Goal: Task Accomplishment & Management: Manage account settings

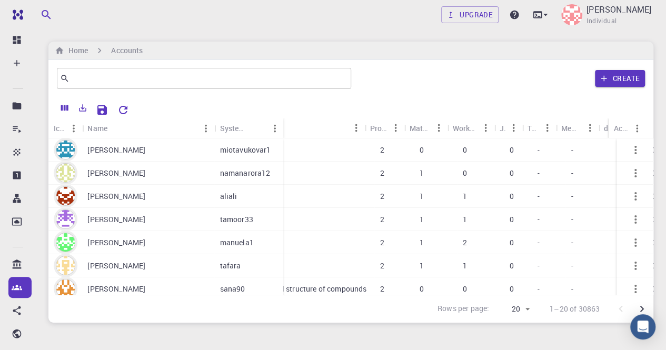
scroll to position [0, 233]
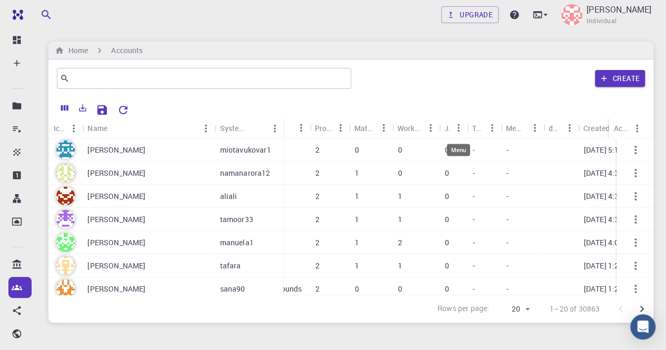
click at [458, 131] on icon "Menu" at bounding box center [459, 128] width 2 height 8
click at [466, 96] on div "​ Create" at bounding box center [350, 78] width 605 height 38
click at [62, 103] on icon "Columns" at bounding box center [64, 107] width 9 height 9
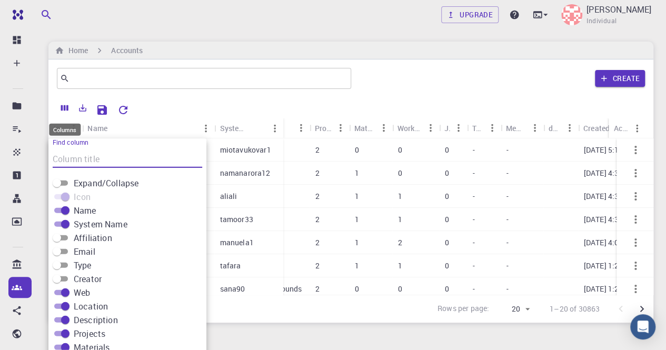
scroll to position [25, 0]
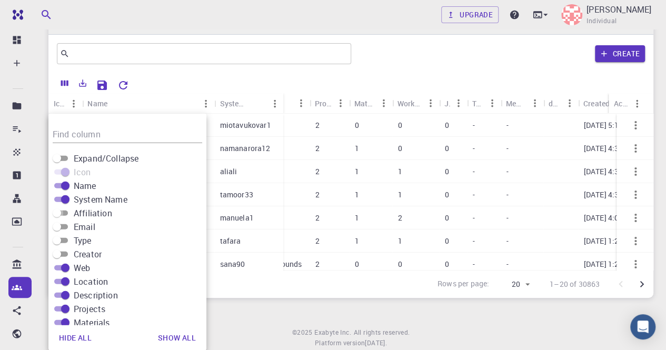
click at [64, 214] on input "Affiliation" at bounding box center [57, 213] width 38 height 13
checkbox input "true"
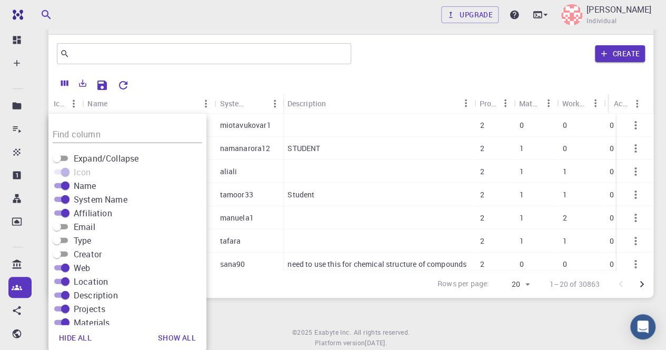
click at [66, 226] on input "Email" at bounding box center [57, 227] width 38 height 13
checkbox input "true"
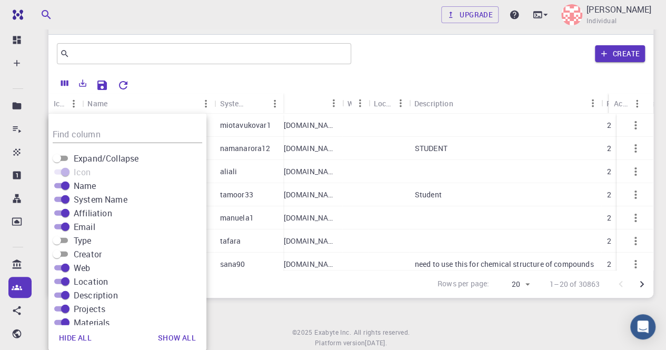
click at [234, 283] on div "Rows per page: 20 20 1–20 of 30863" at bounding box center [350, 284] width 605 height 28
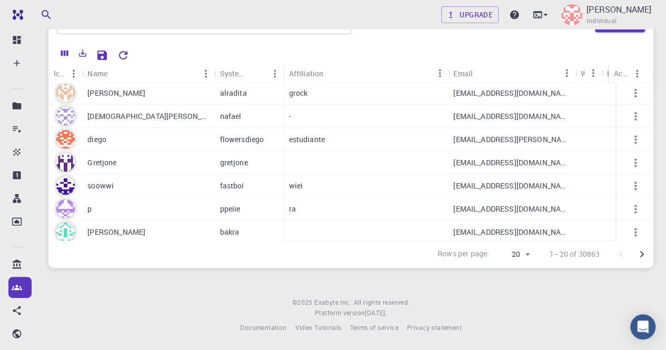
scroll to position [315, 0]
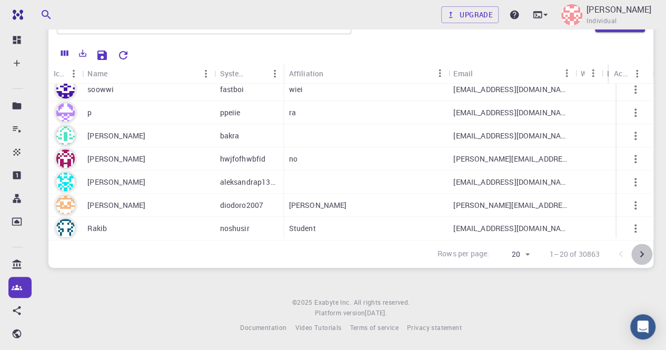
click at [639, 254] on icon "Go to next page" at bounding box center [642, 254] width 13 height 13
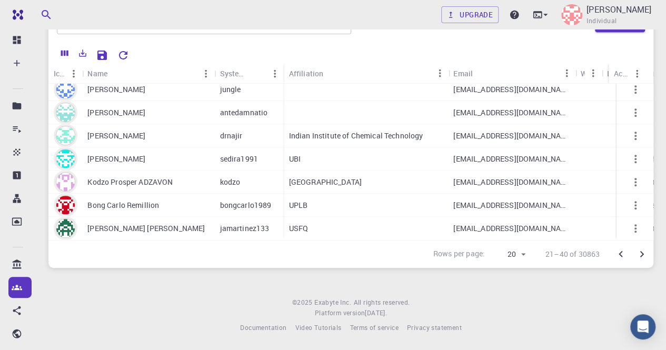
click at [639, 250] on icon "Go to next page" at bounding box center [642, 254] width 13 height 13
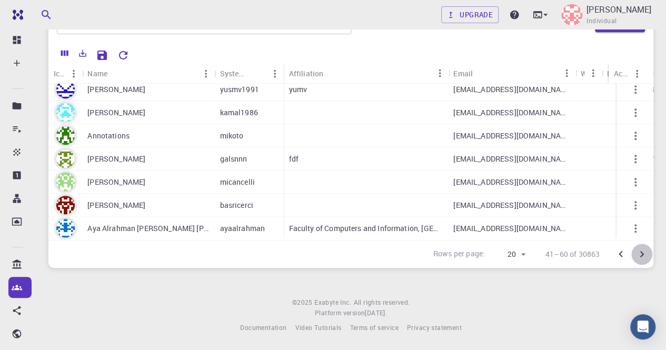
click at [646, 252] on icon "Go to next page" at bounding box center [642, 254] width 13 height 13
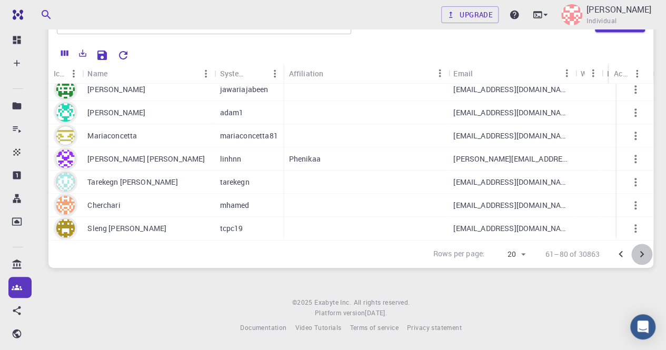
click at [644, 254] on icon "Go to next page" at bounding box center [642, 254] width 13 height 13
